Goal: Check status: Check status

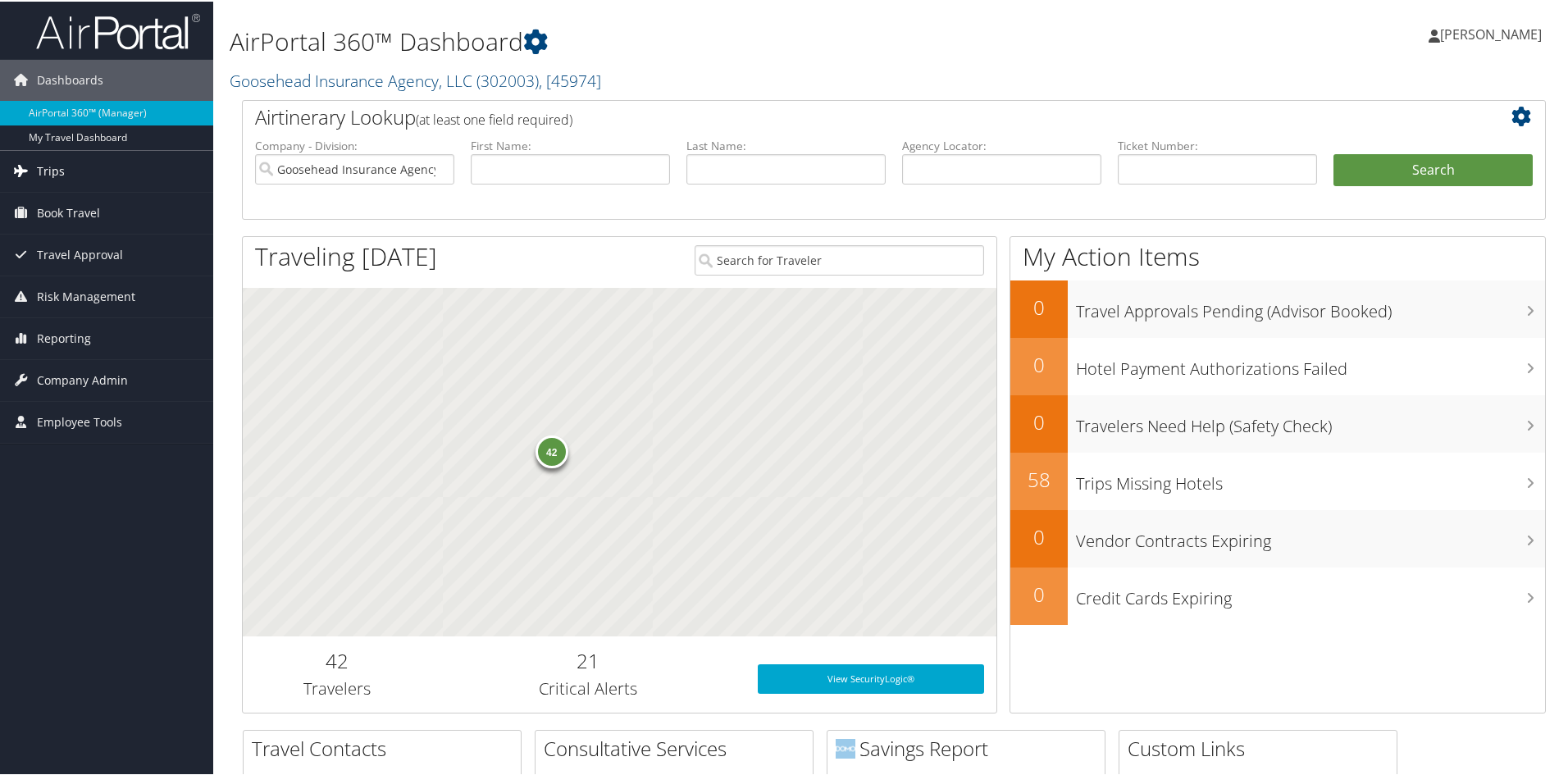
click at [70, 175] on link "Trips" at bounding box center [106, 170] width 213 height 41
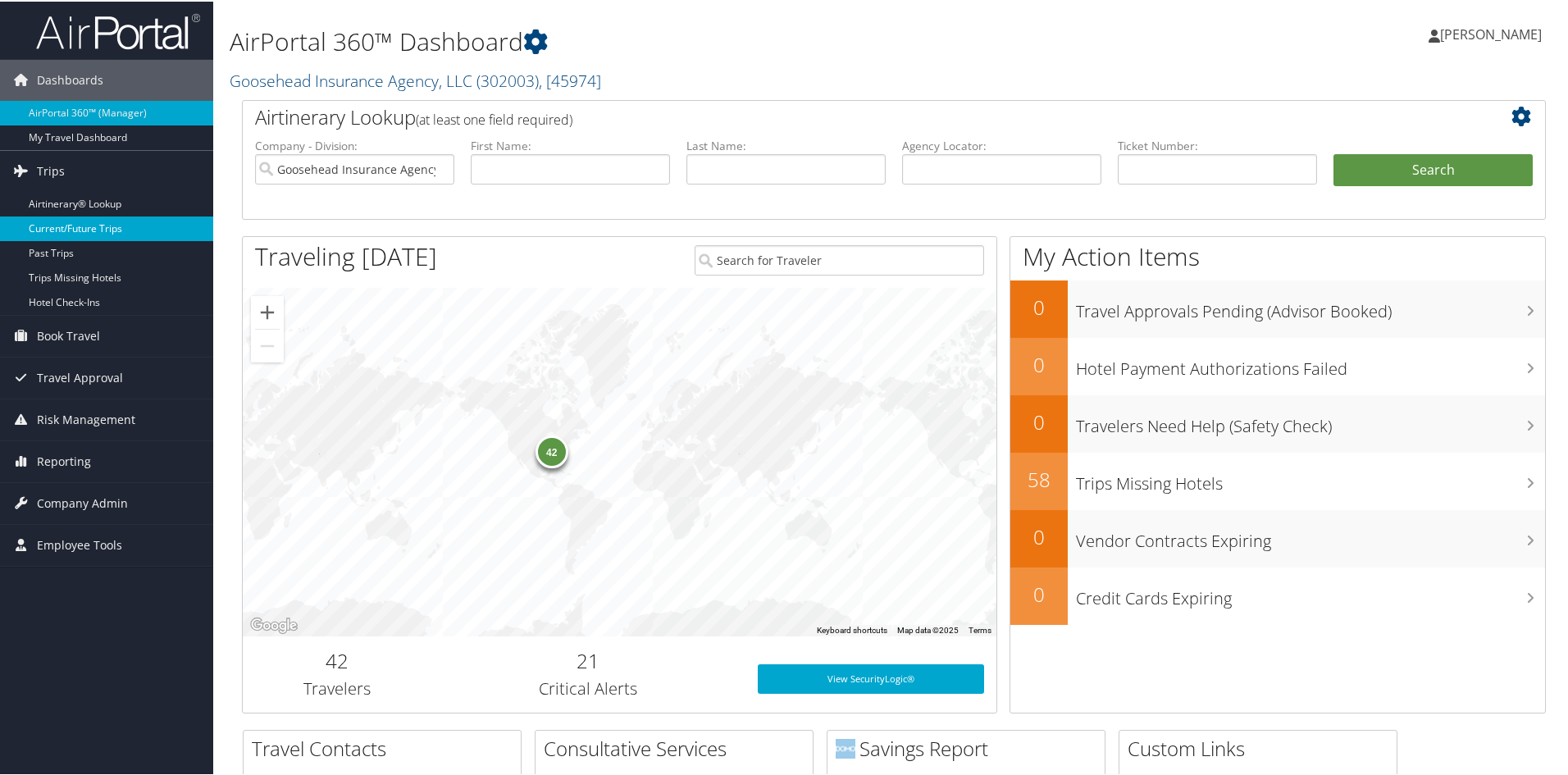
click at [94, 225] on link "Current/Future Trips" at bounding box center [106, 227] width 213 height 24
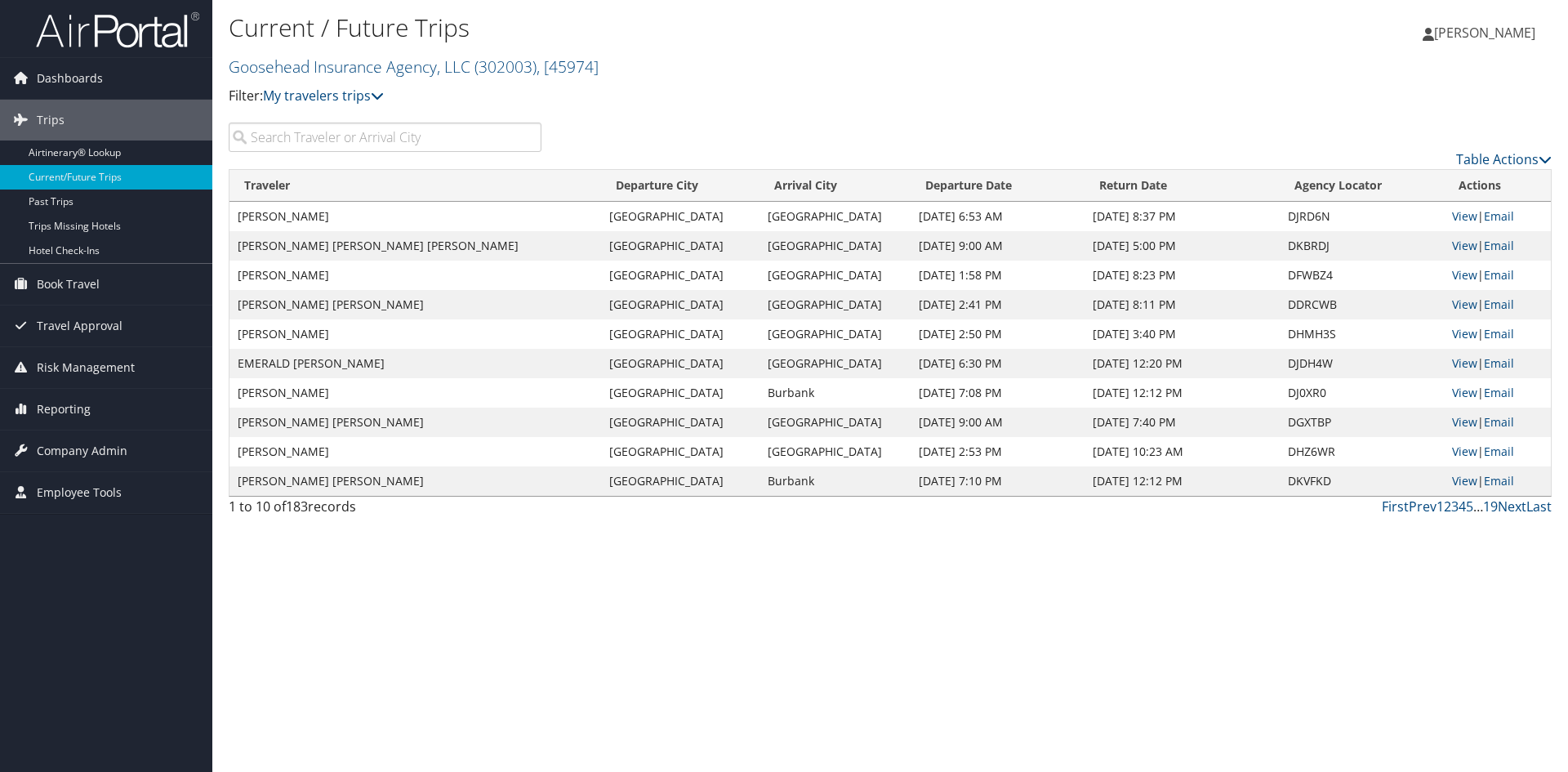
click at [407, 152] on input "search" at bounding box center [384, 137] width 313 height 30
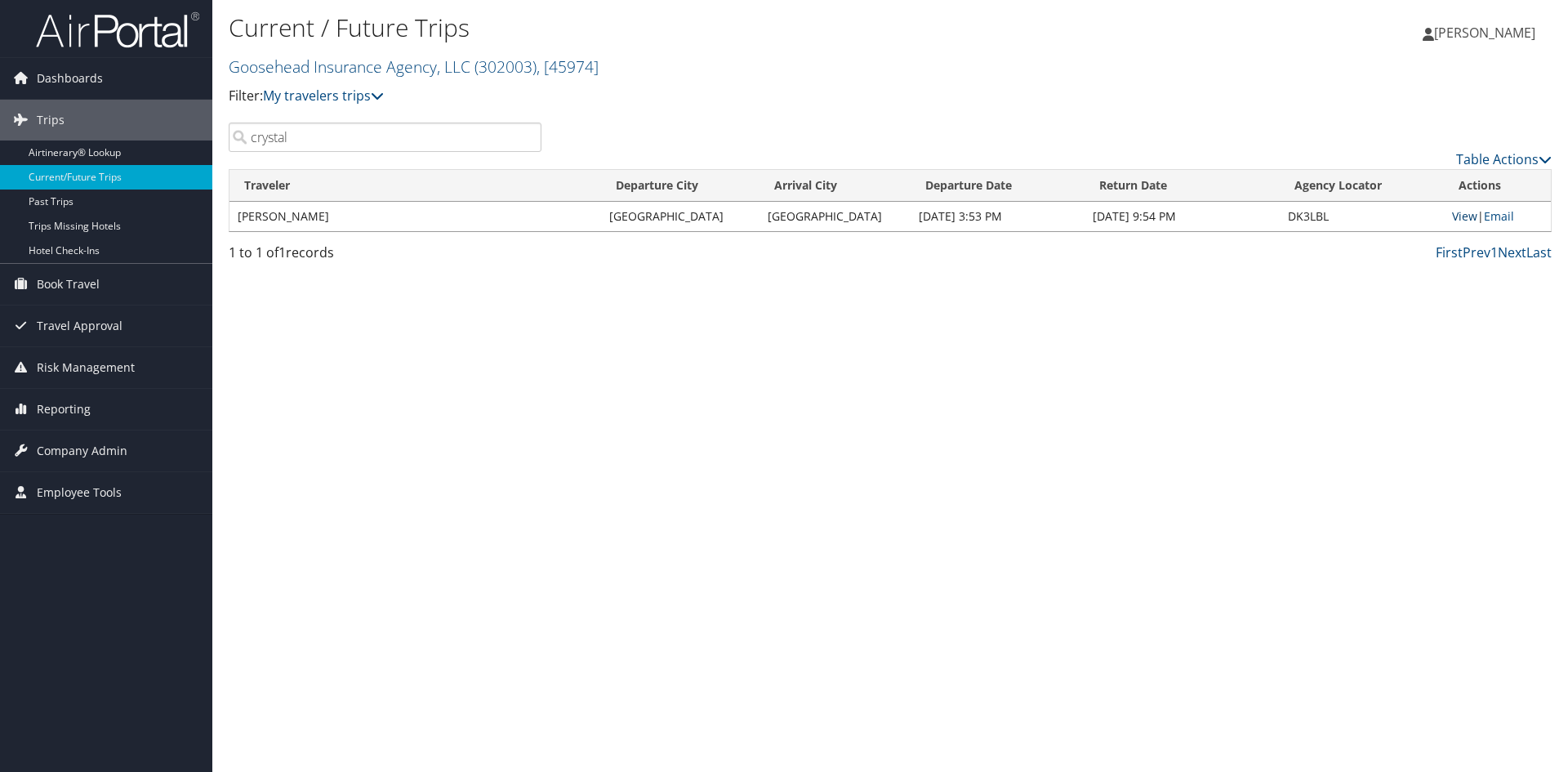
click at [1460, 218] on link "View" at bounding box center [1464, 216] width 25 height 15
click at [383, 142] on input "crystal" at bounding box center [384, 137] width 313 height 30
click at [1462, 217] on link "View" at bounding box center [1464, 216] width 25 height 15
click at [347, 124] on input "alfredo" at bounding box center [384, 137] width 313 height 30
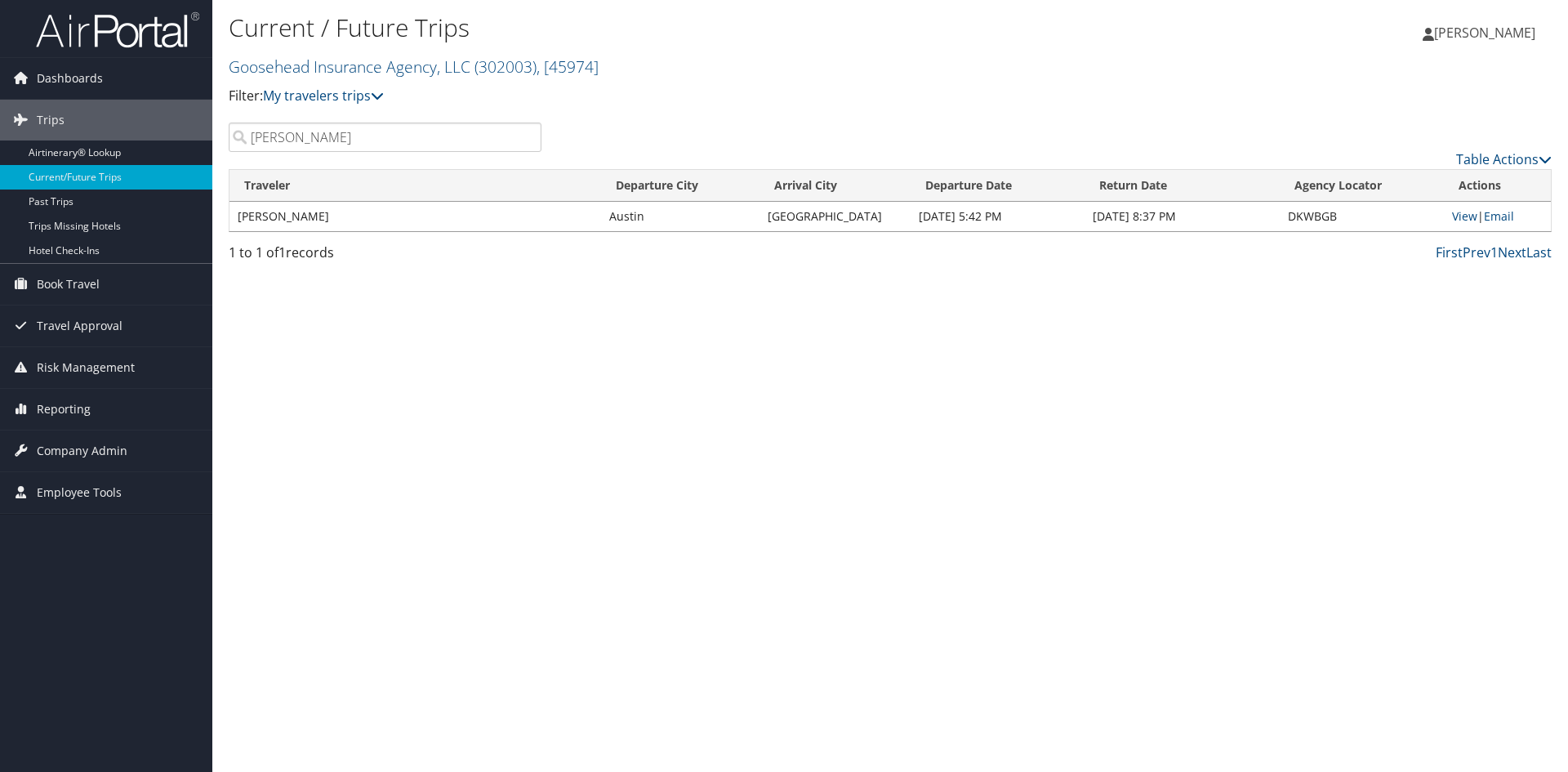
click at [347, 124] on input "alfredo" at bounding box center [384, 137] width 313 height 30
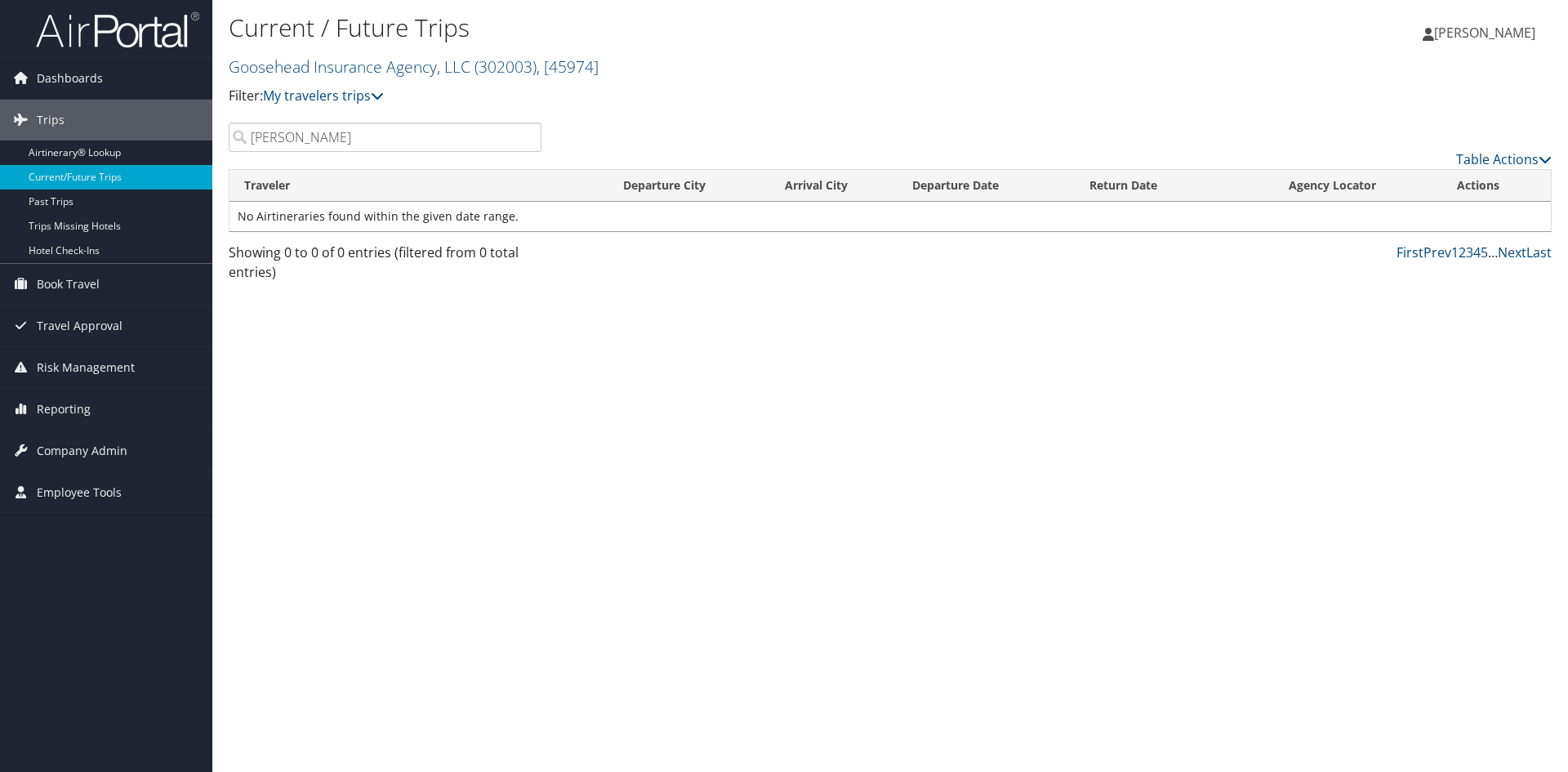
type input "danielle"
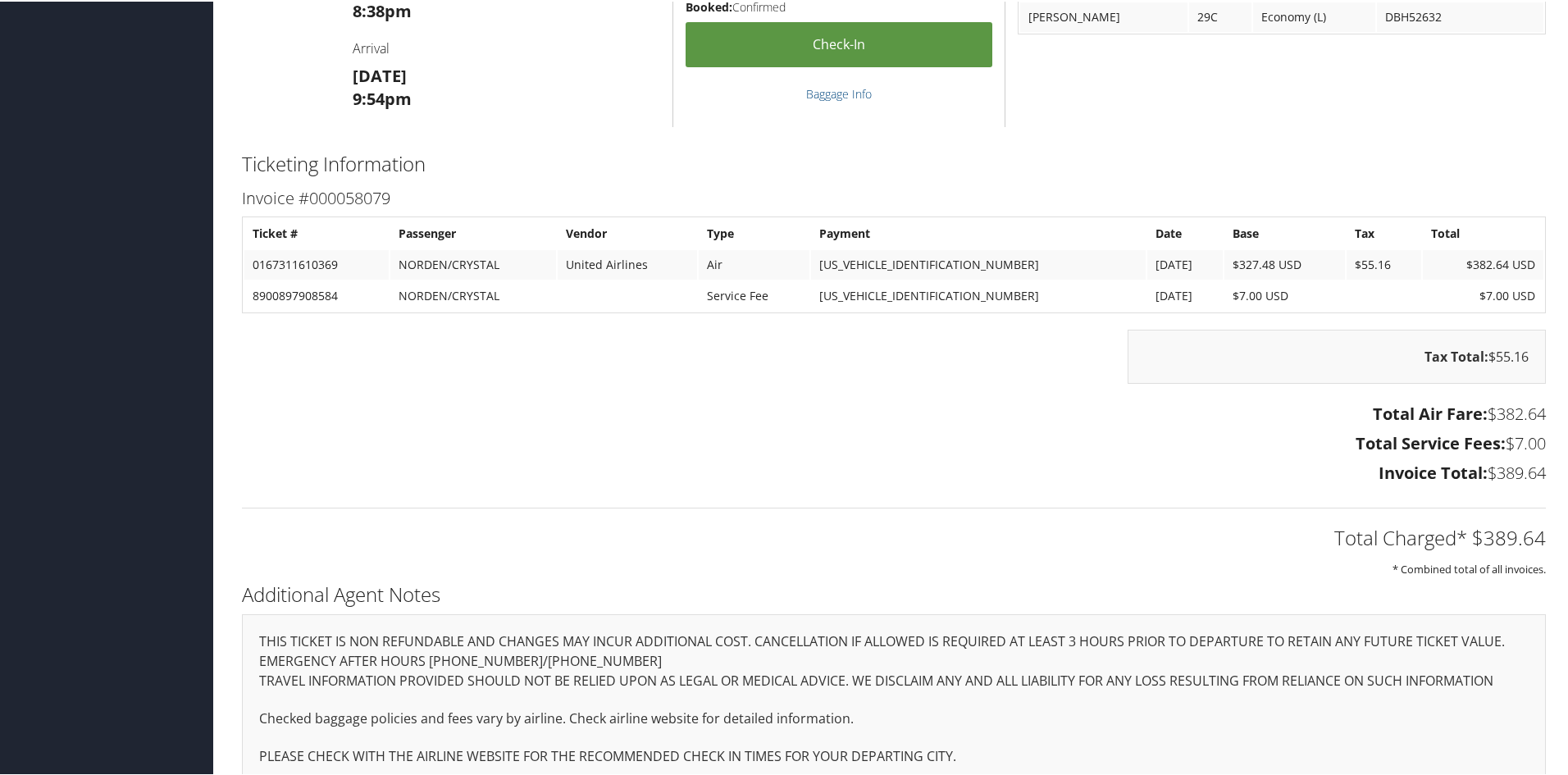
scroll to position [1285, 0]
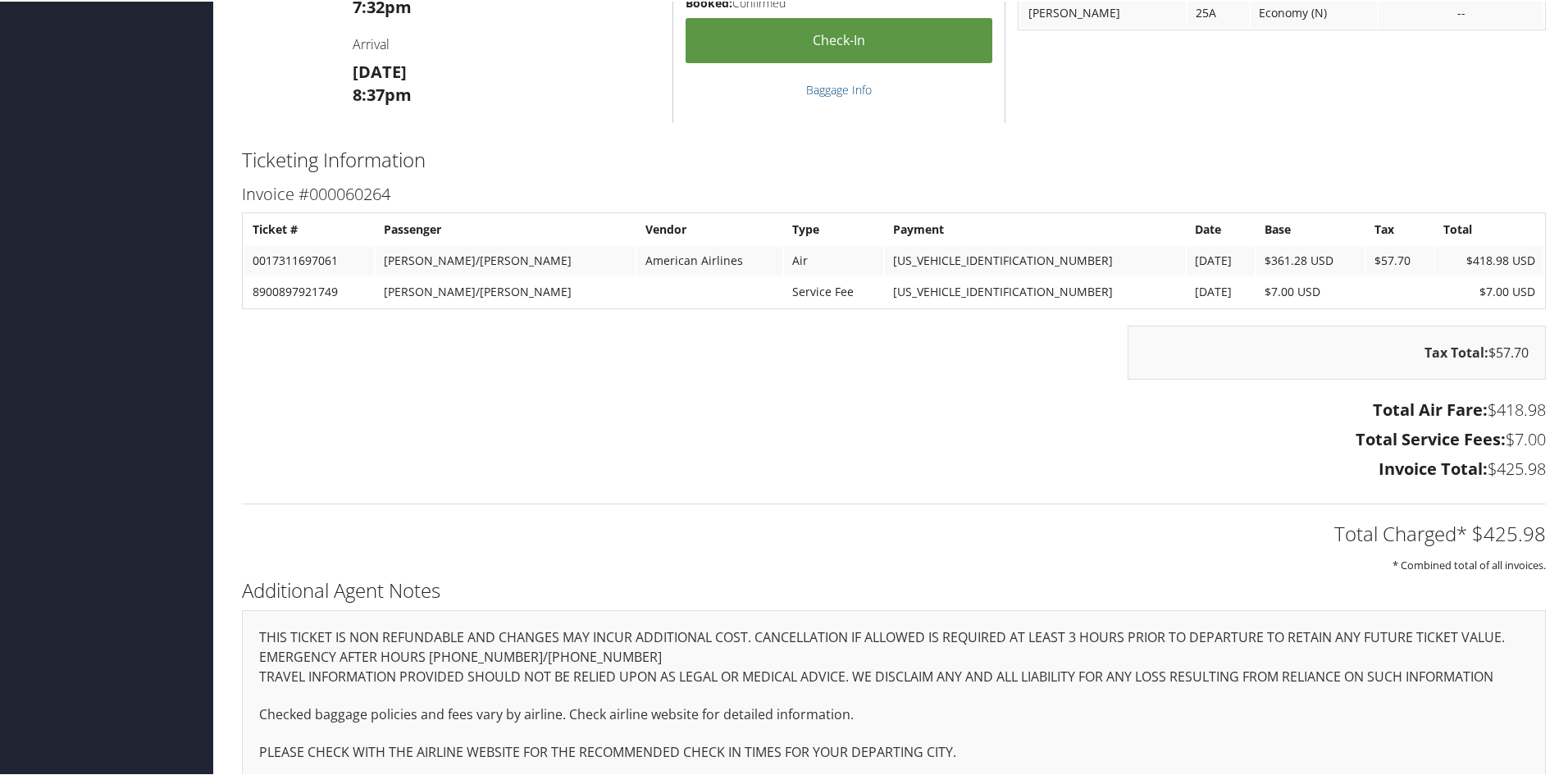
scroll to position [1285, 0]
